Goal: Navigation & Orientation: Understand site structure

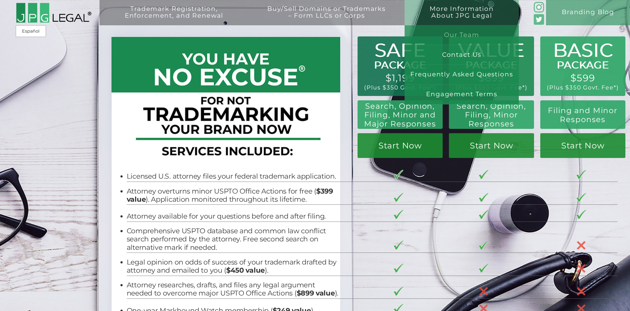
click at [479, 36] on link "Our Team" at bounding box center [462, 35] width 115 height 20
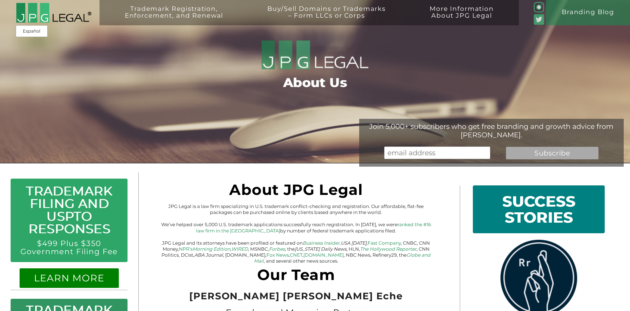
click at [63, 21] on img at bounding box center [54, 12] width 76 height 20
